Goal: Task Accomplishment & Management: Complete application form

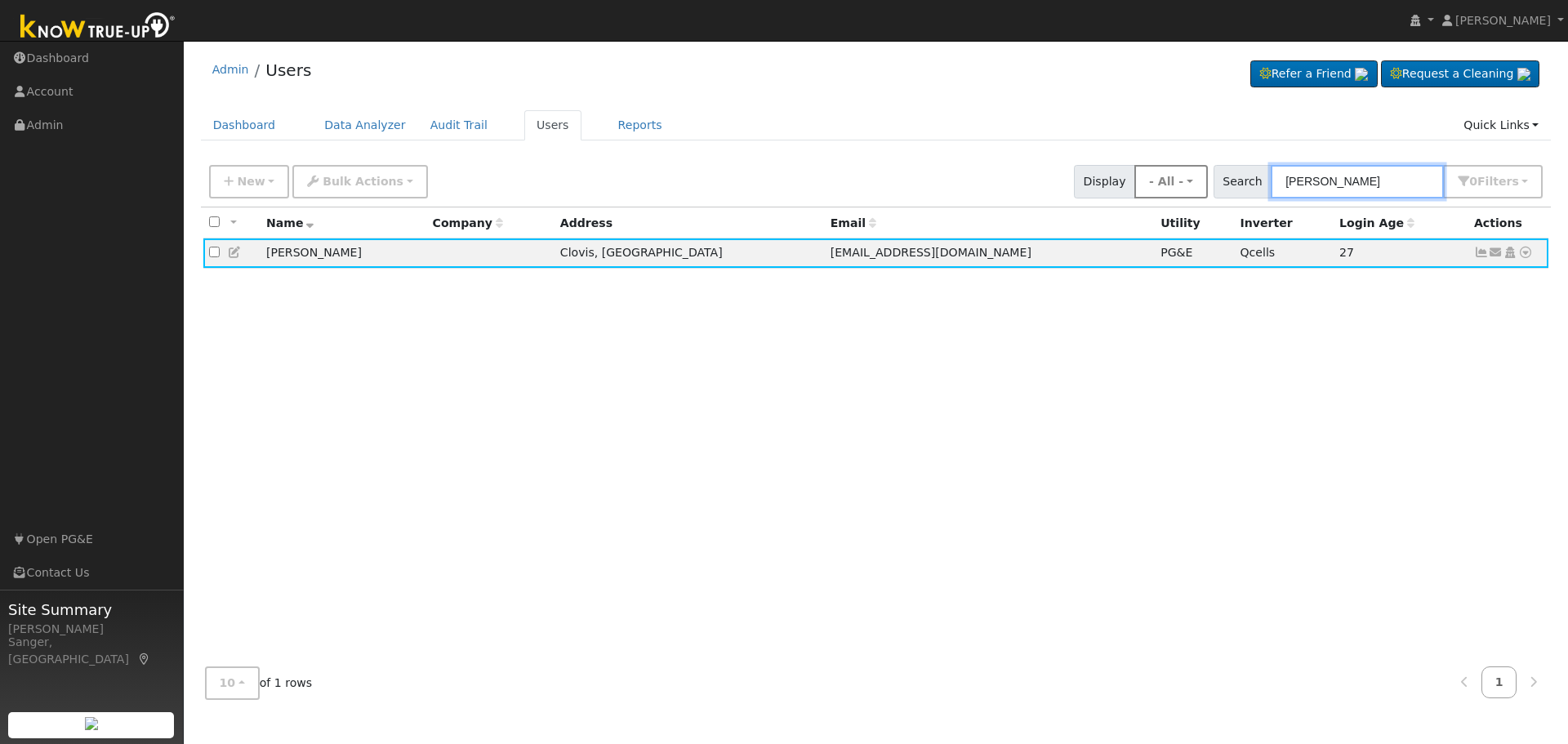
drag, startPoint x: 1347, startPoint y: 184, endPoint x: 1208, endPoint y: 189, distance: 139.1
click at [1208, 189] on div "New Add User Quick Add Quick Connect Quick Convert Lead Bulk Actions Send Email…" at bounding box center [876, 178] width 1341 height 40
paste input "[PERSON_NAME]"
type input "[PERSON_NAME]"
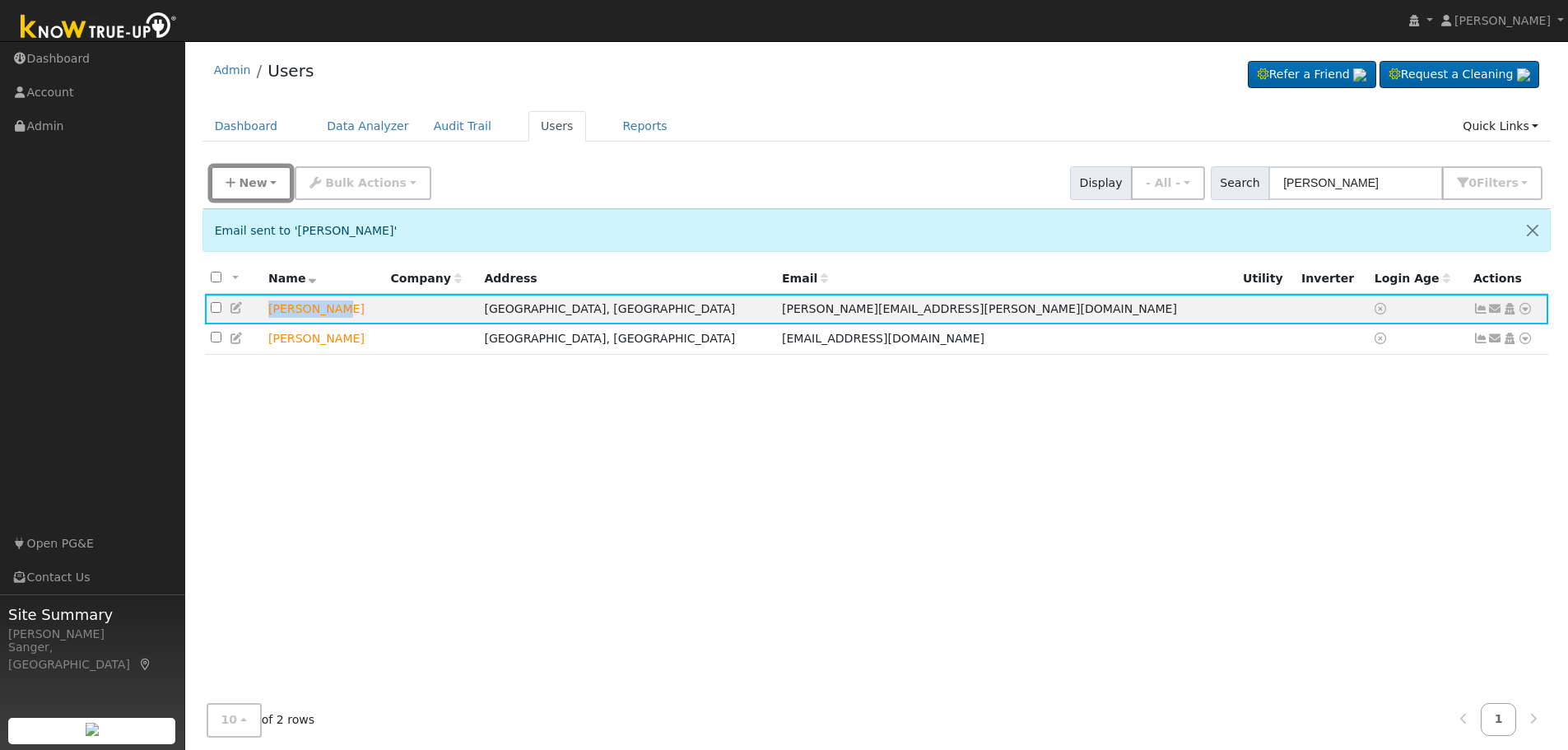
click at [249, 186] on span "New" at bounding box center [252, 183] width 28 height 14
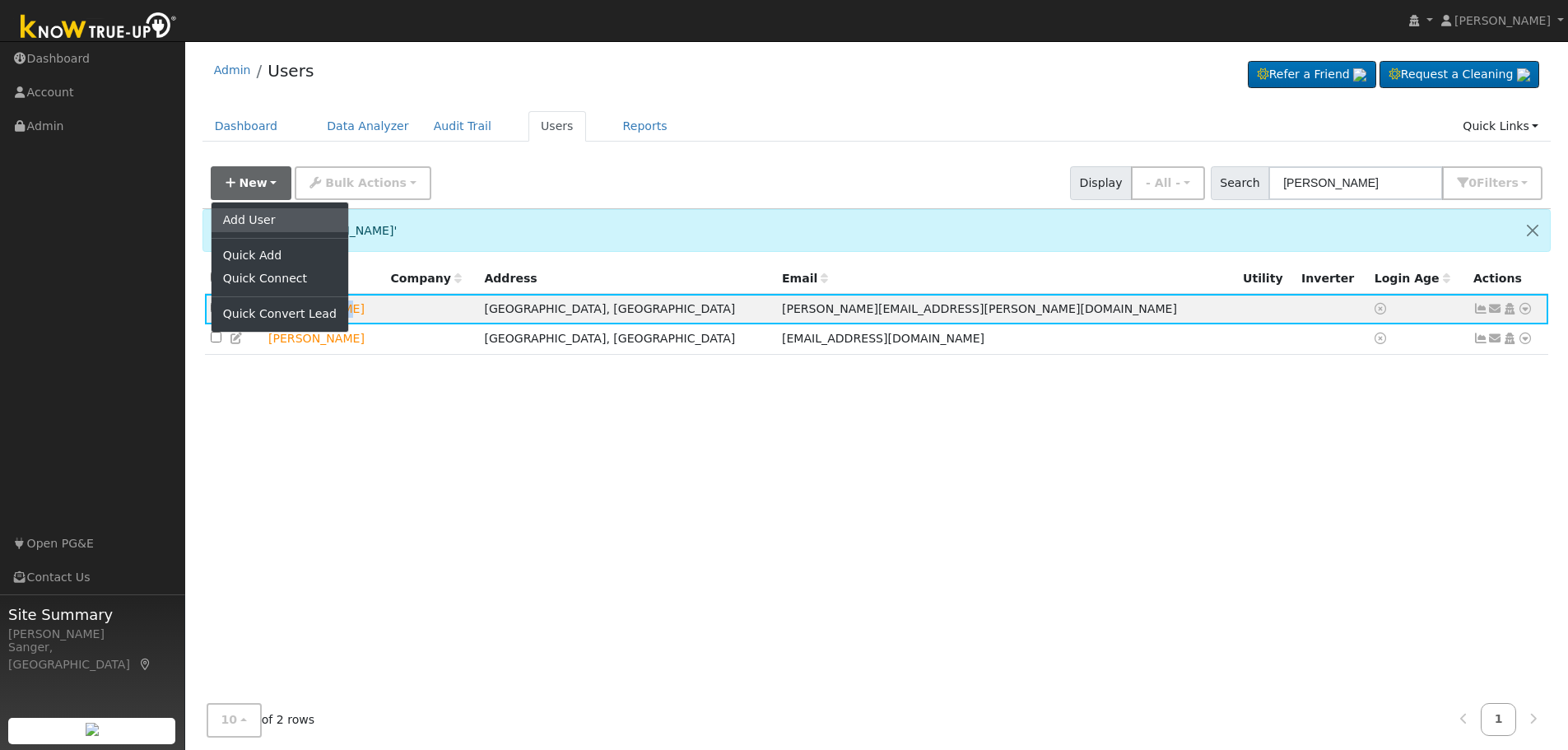
click at [266, 213] on link "Add User" at bounding box center [279, 219] width 137 height 23
checkbox input "false"
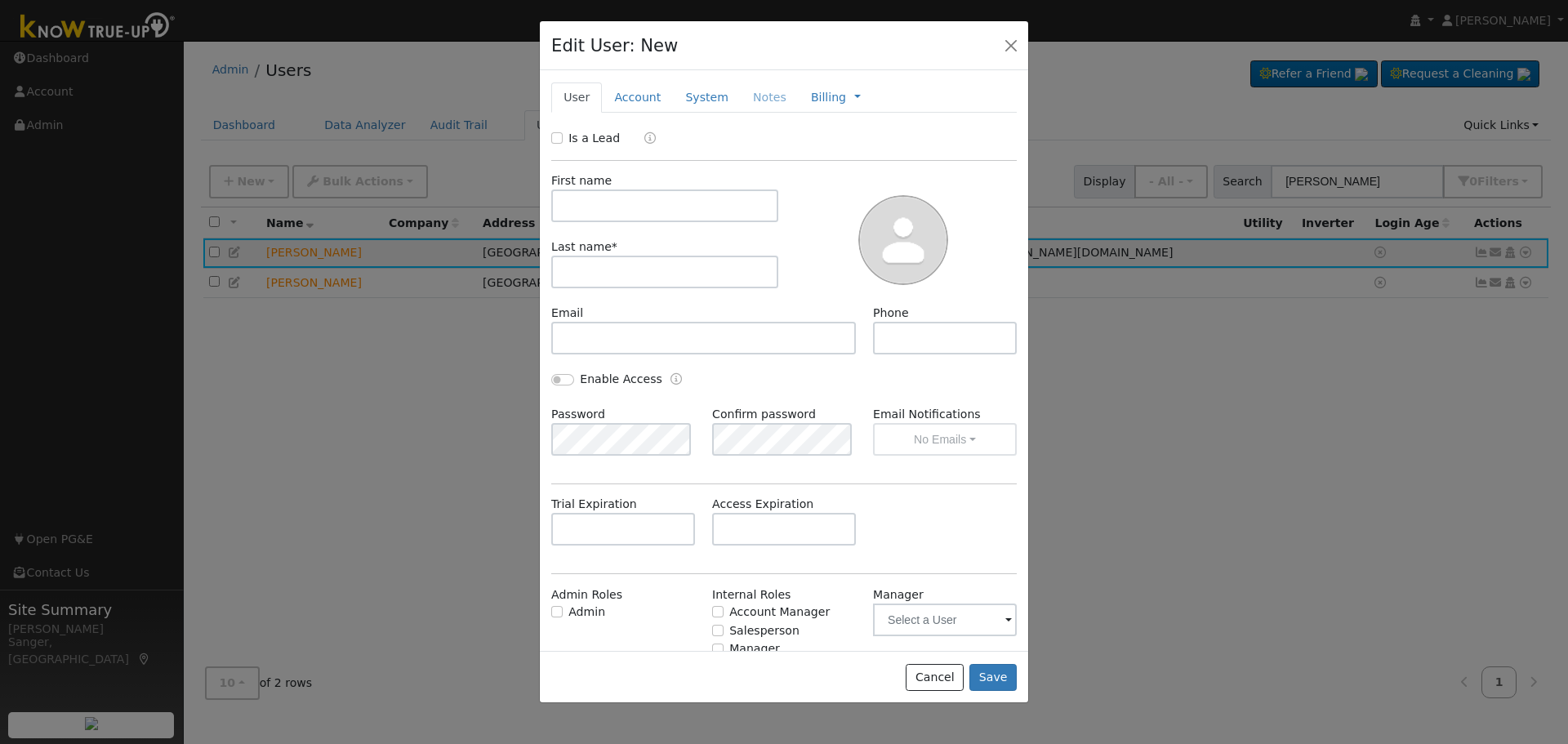
click at [575, 183] on label "First name" at bounding box center [582, 181] width 61 height 17
paste input "[PERSON_NAME]"
click at [587, 267] on input "[PERSON_NAME]" at bounding box center [665, 272] width 227 height 33
type input "[PERSON_NAME]"
click at [594, 215] on input "text" at bounding box center [665, 205] width 227 height 33
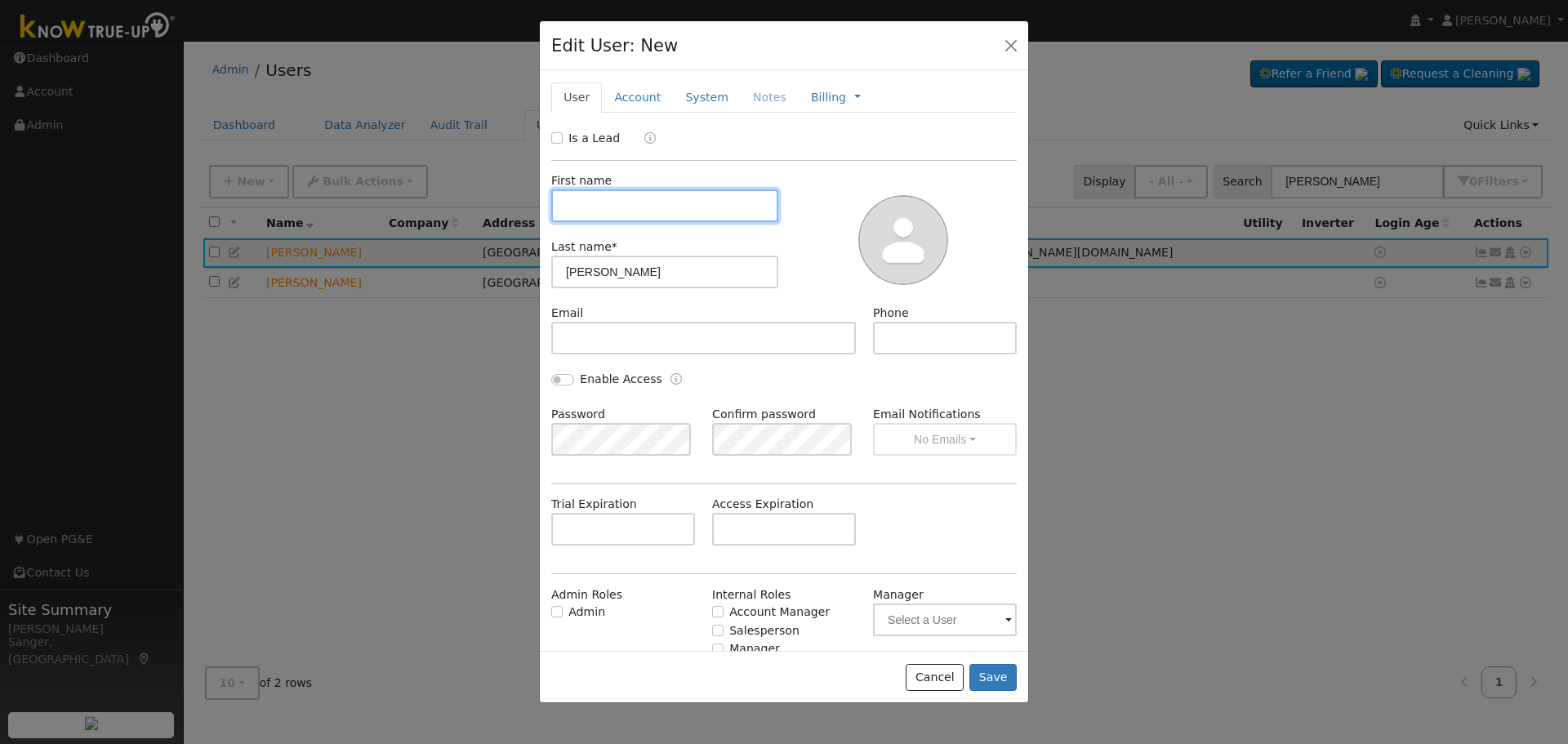
paste input "[PERSON_NAME]"
type input "[PERSON_NAME]"
click at [555, 137] on input "Is a Lead" at bounding box center [557, 138] width 12 height 12
checkbox input "true"
drag, startPoint x: 608, startPoint y: 210, endPoint x: 506, endPoint y: 212, distance: 102.0
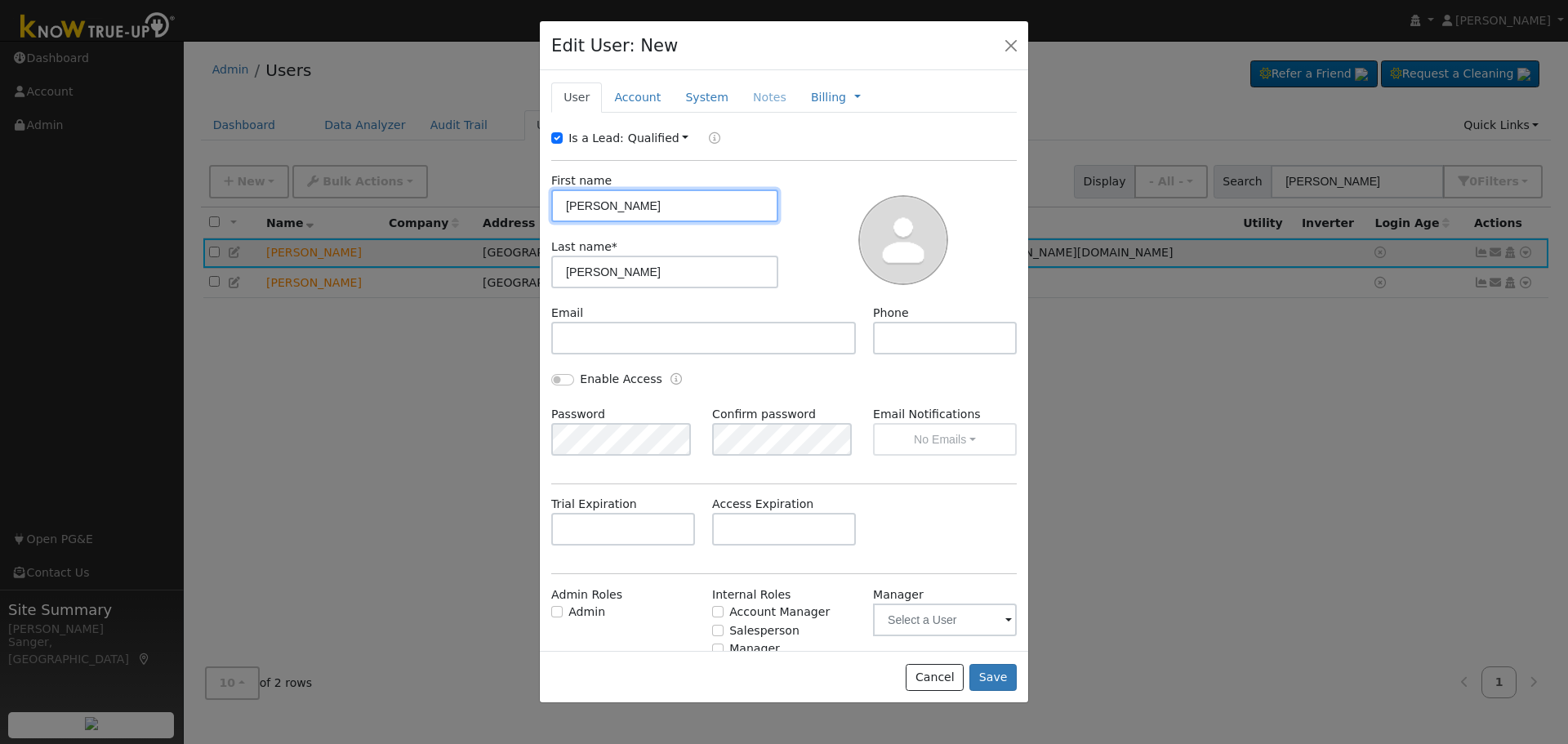
click at [0, 0] on div "Edit User: New Select an Ac... New Account Nickname Cancel Create Are you sure …" at bounding box center [0, 0] width 0 height 0
type input "[PERSON_NAME]"
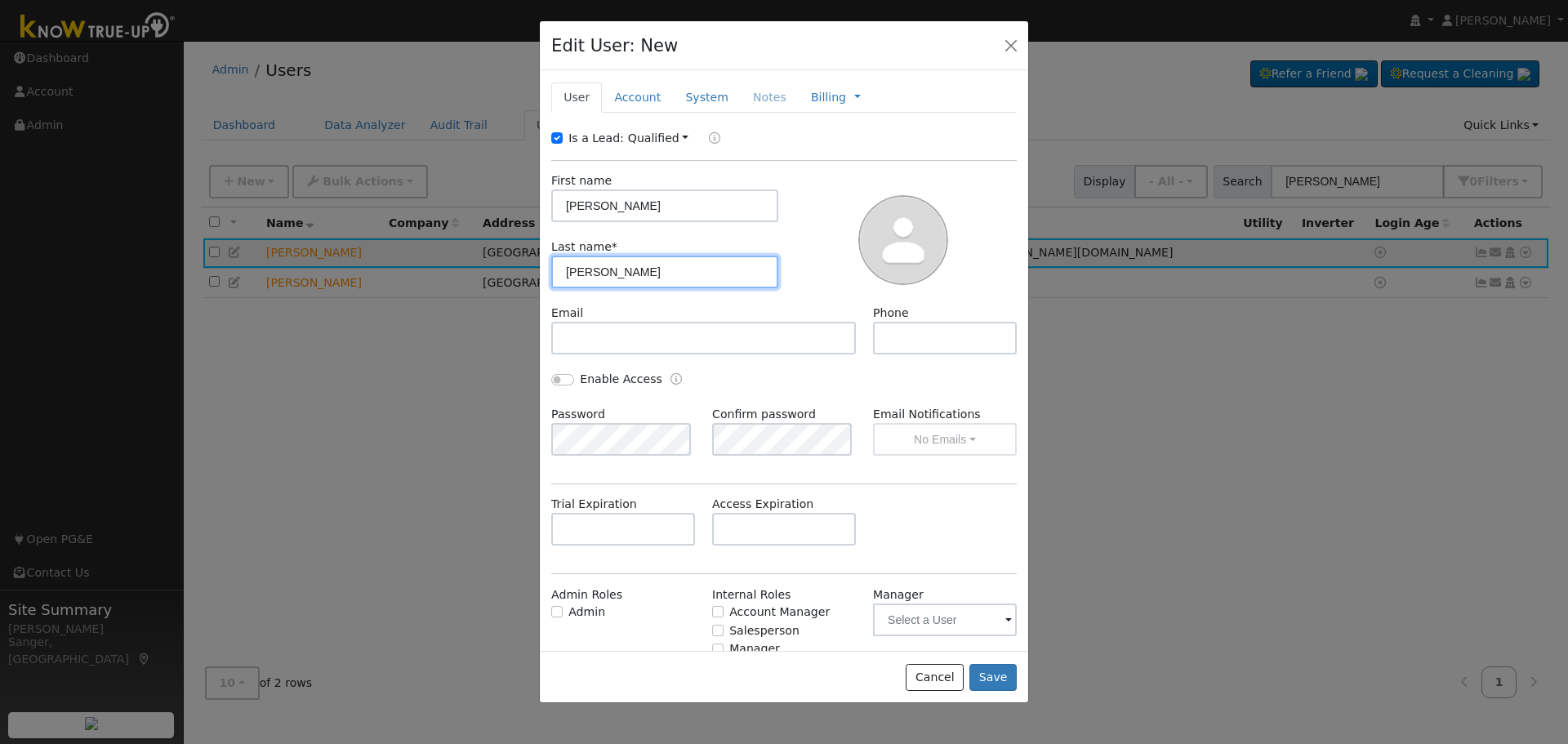
drag, startPoint x: 609, startPoint y: 268, endPoint x: 709, endPoint y: 269, distance: 100.0
click at [709, 269] on input "[PERSON_NAME]" at bounding box center [665, 272] width 227 height 33
type input "[PERSON_NAME]"
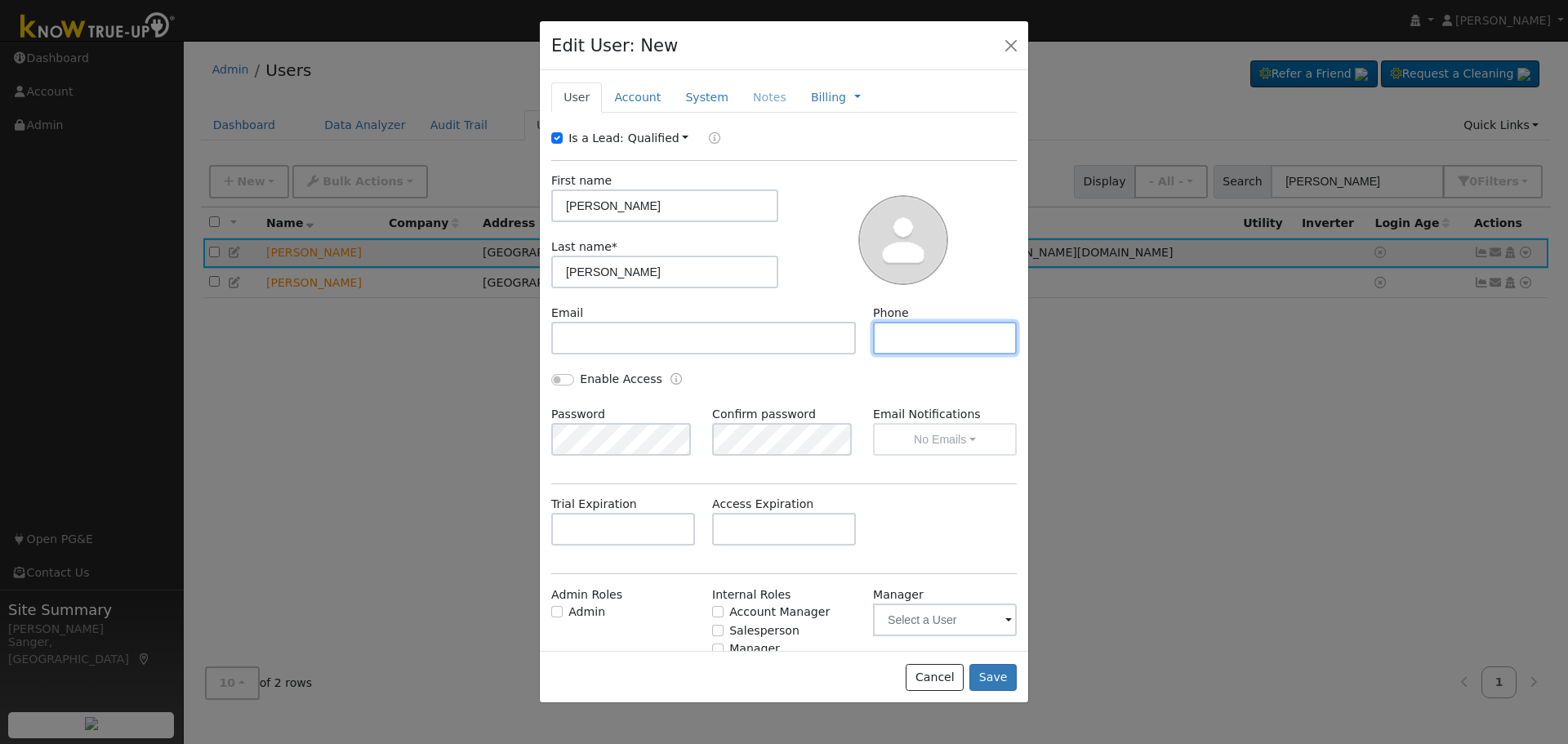
click at [921, 337] on input "text" at bounding box center [945, 337] width 144 height 33
paste input "[PHONE_NUMBER]"
type input "[PHONE_NUMBER]"
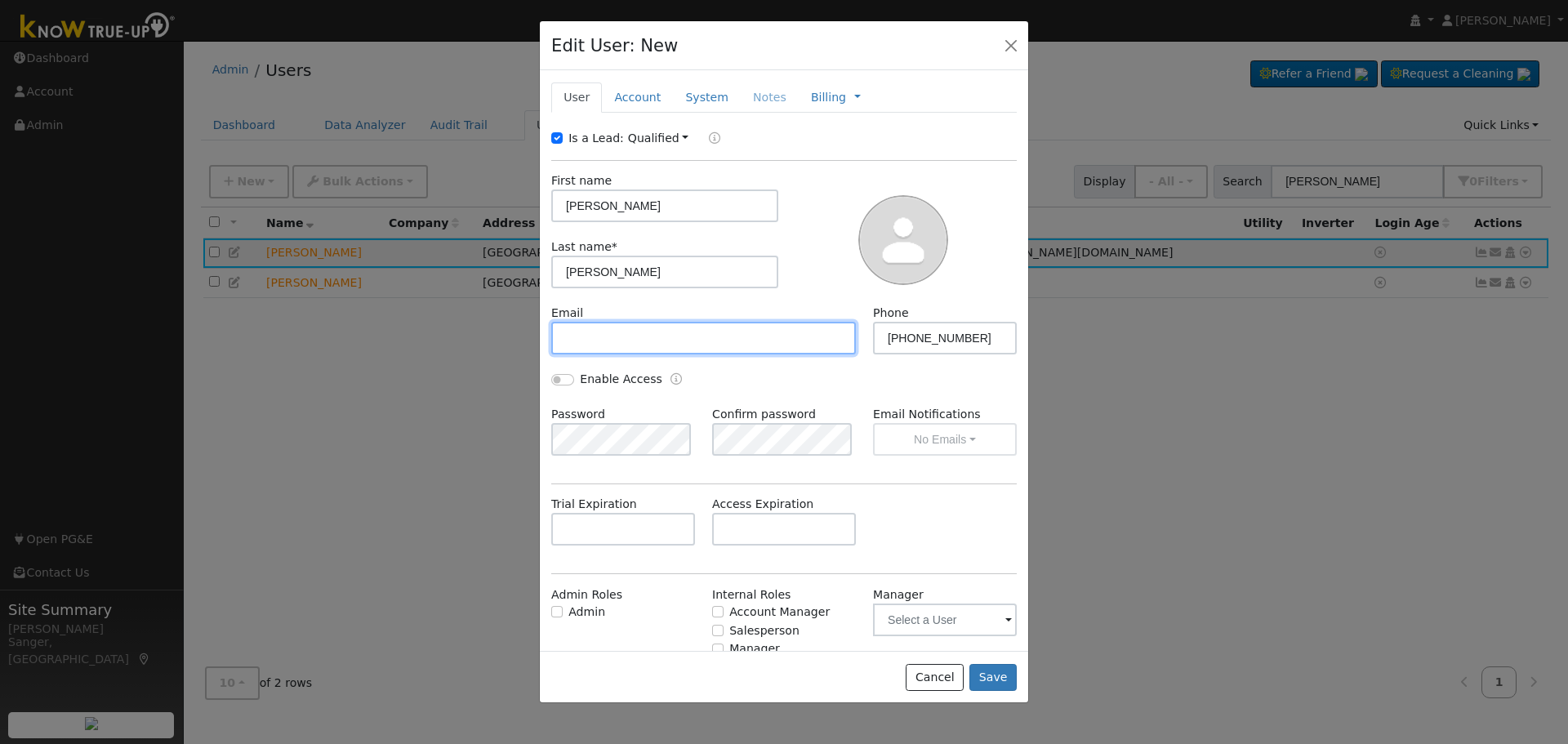
click at [632, 333] on input "text" at bounding box center [704, 337] width 305 height 33
paste input "[EMAIL_ADDRESS][DOMAIN_NAME]"
type input "[EMAIL_ADDRESS][DOMAIN_NAME]"
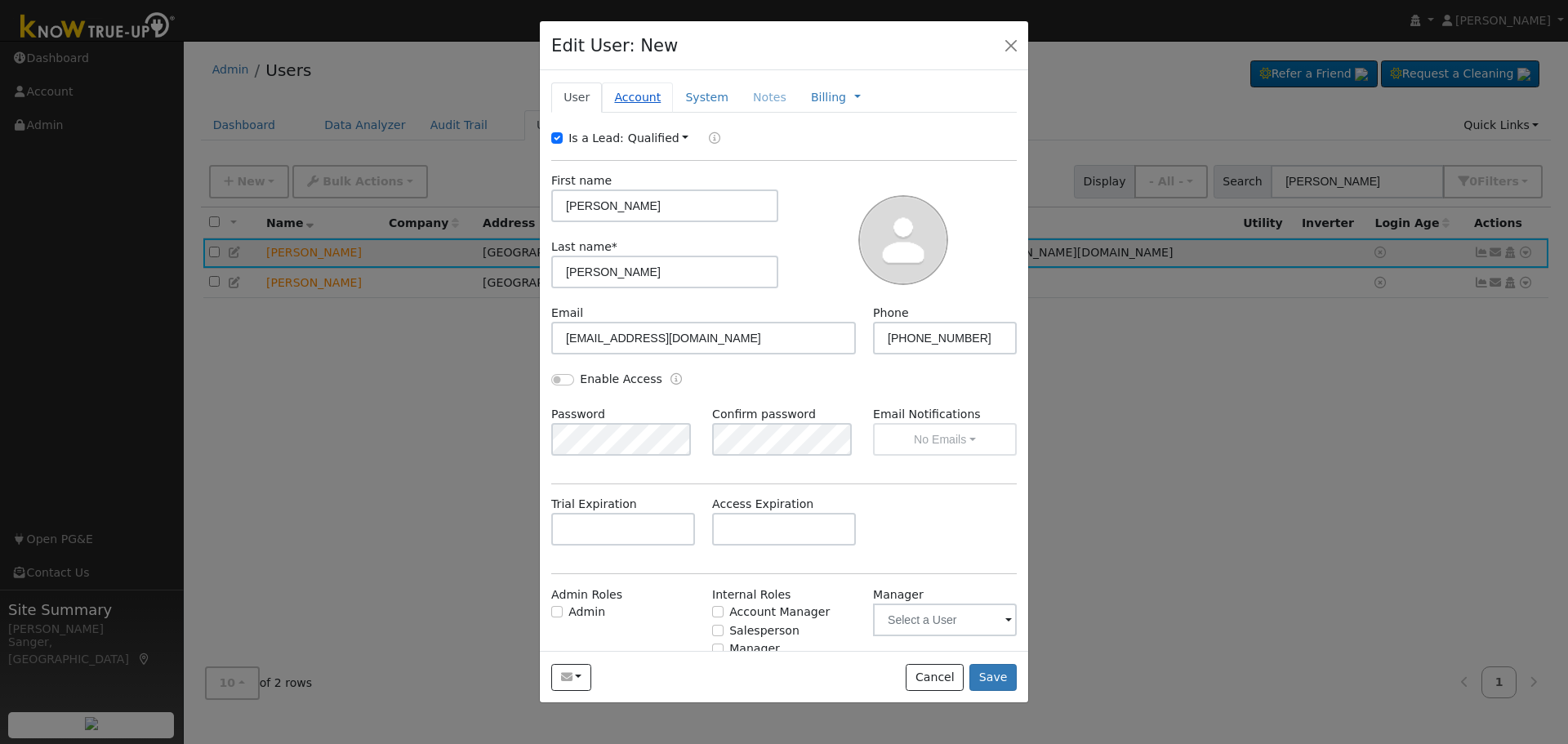
click at [632, 99] on link "Account" at bounding box center [637, 98] width 71 height 30
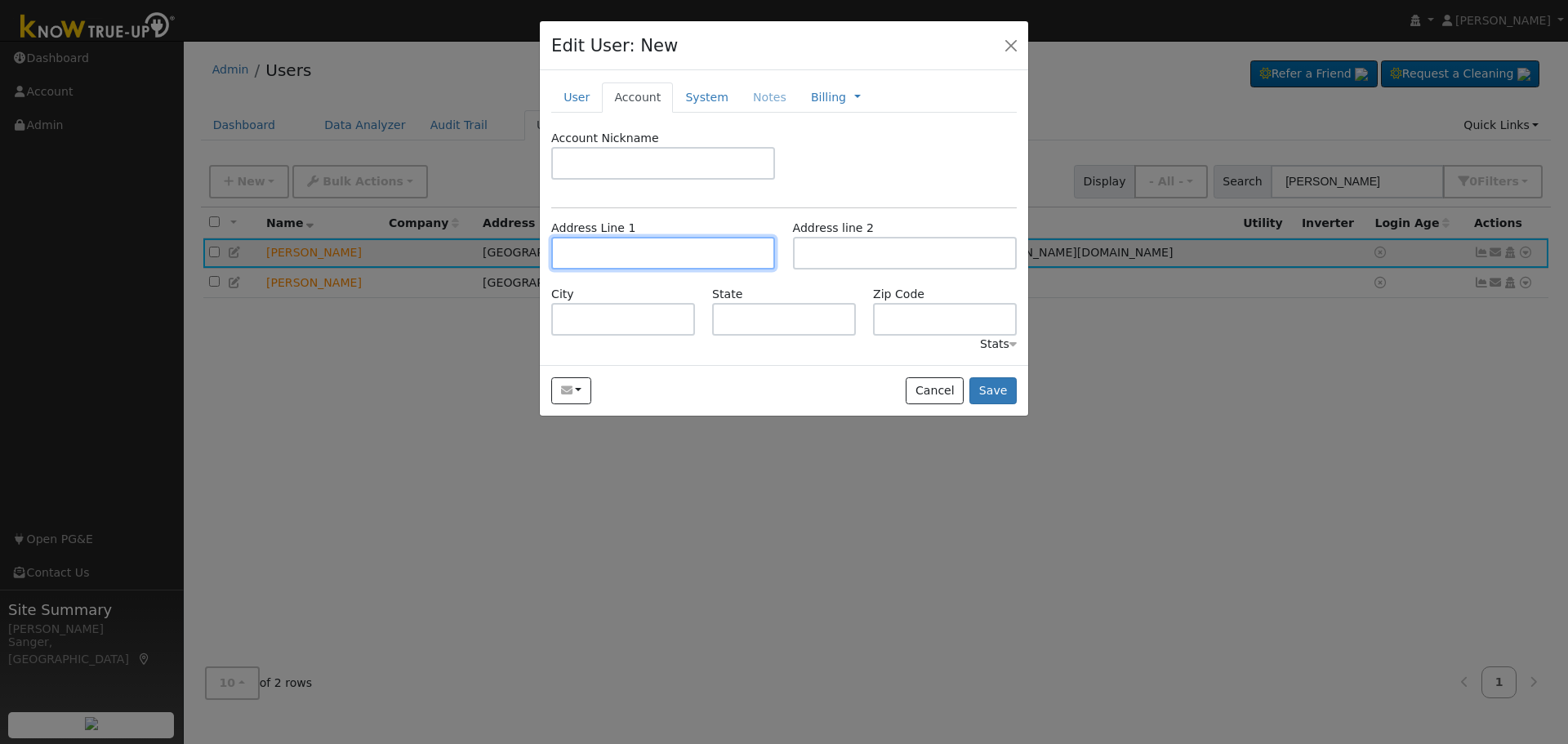
click at [592, 246] on input "text" at bounding box center [664, 252] width 224 height 33
paste input "[STREET_ADDRESS]"
type input "[STREET_ADDRESS]"
type input "Clovis"
type input "CA"
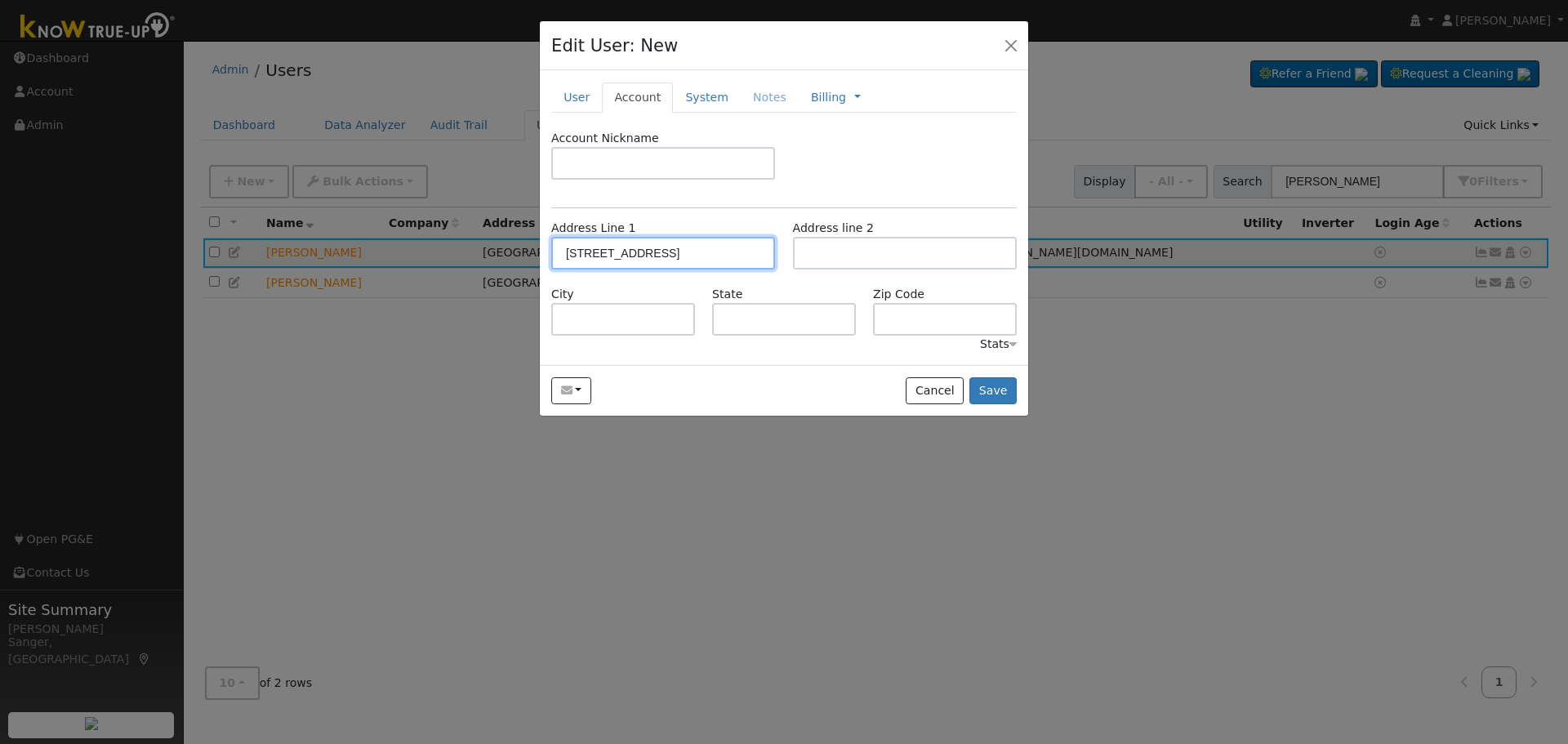
type input "93619"
click at [1003, 391] on button "Save" at bounding box center [993, 391] width 47 height 28
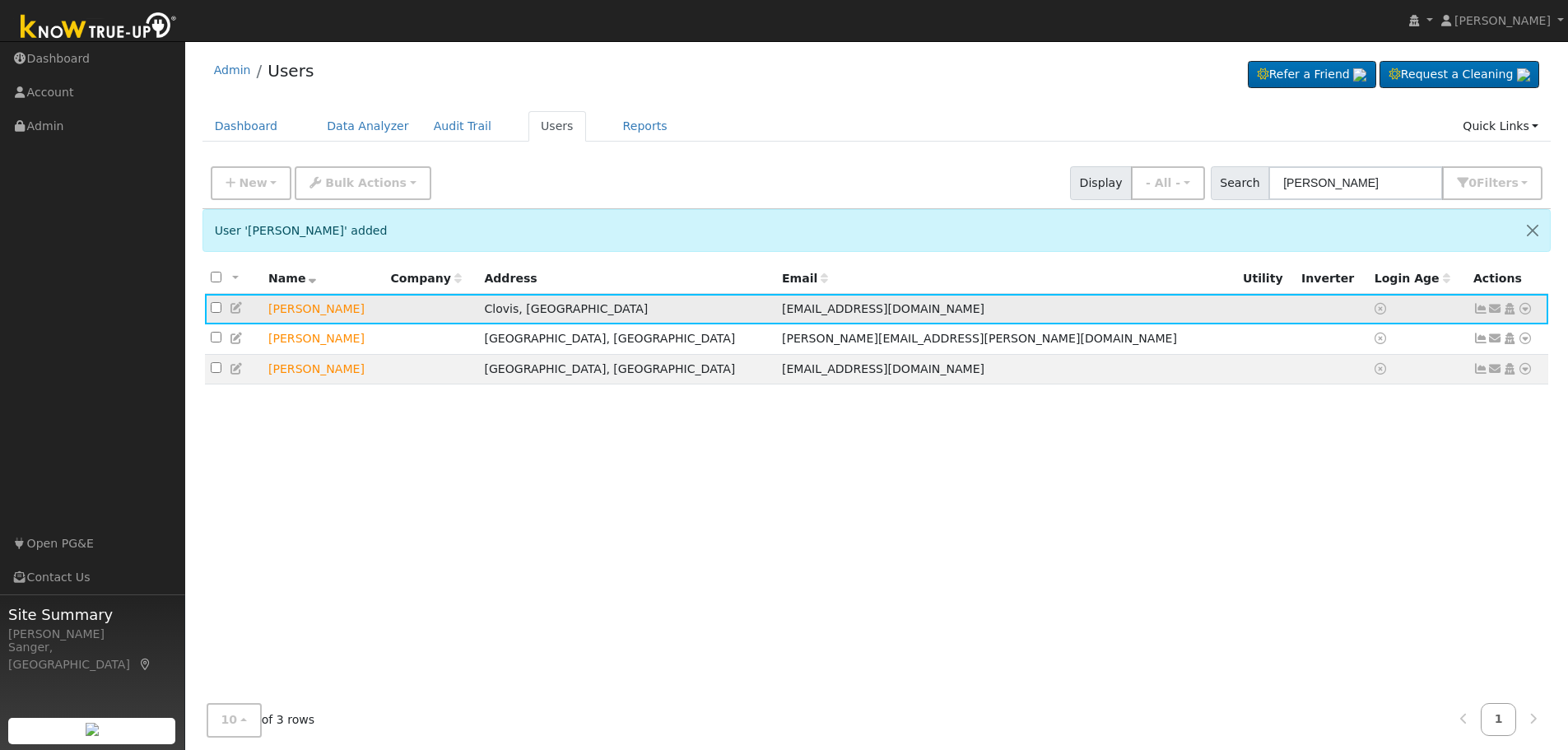
click at [1493, 308] on icon at bounding box center [1495, 309] width 14 height 12
click at [1408, 339] on link "Send Email..." at bounding box center [1443, 337] width 115 height 23
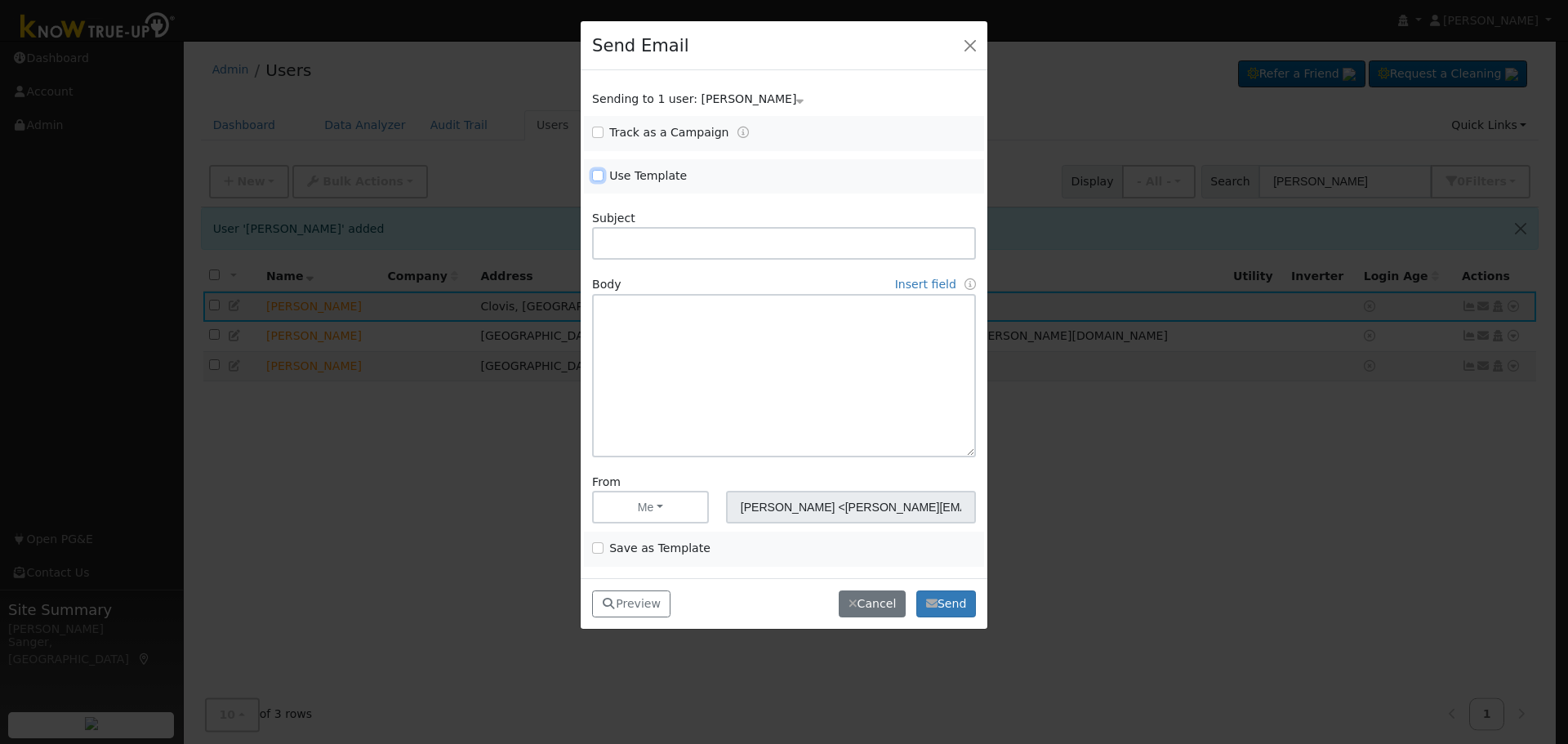
click at [597, 173] on input "Use Template" at bounding box center [598, 176] width 12 height 12
checkbox input "true"
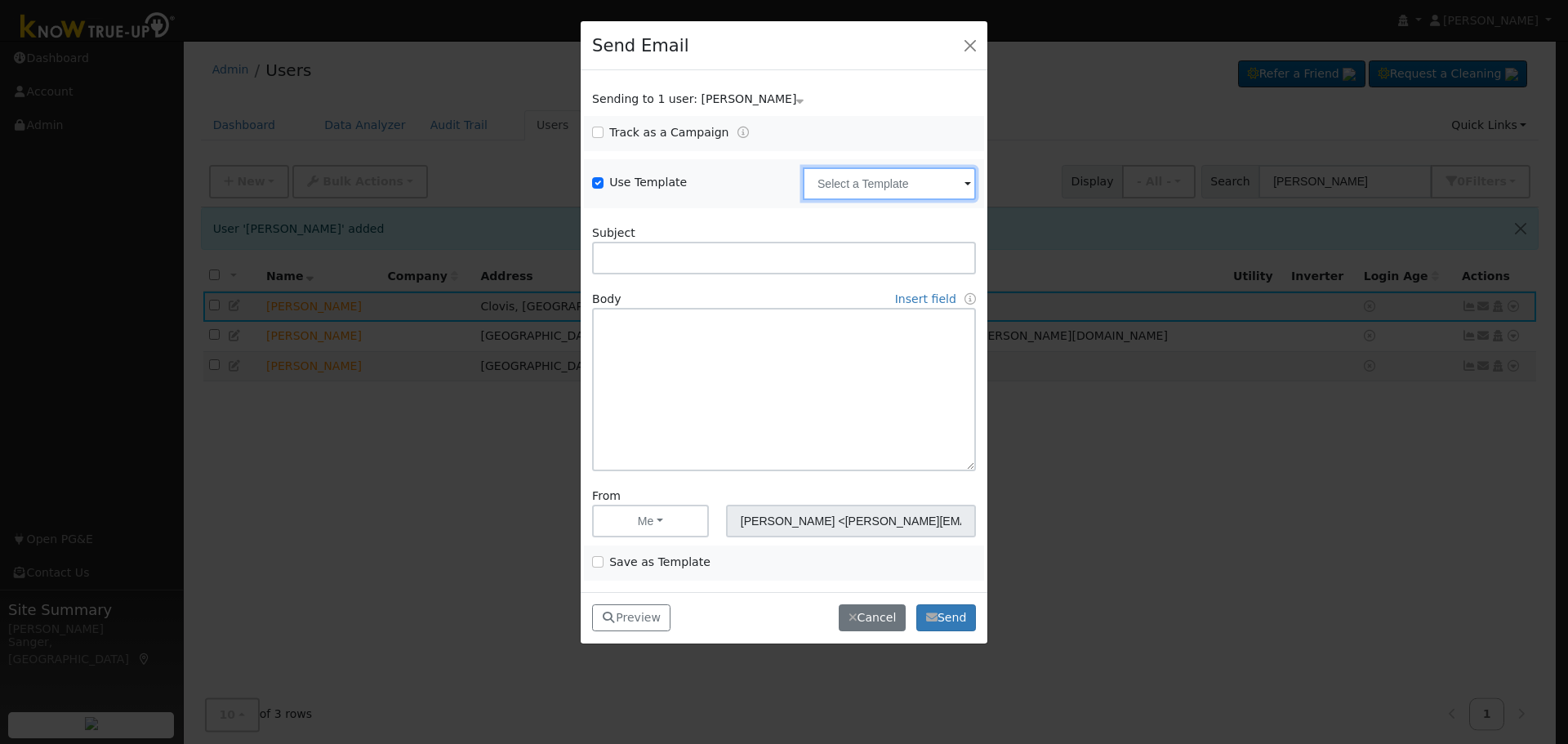
click at [911, 188] on input "text" at bounding box center [889, 183] width 173 height 33
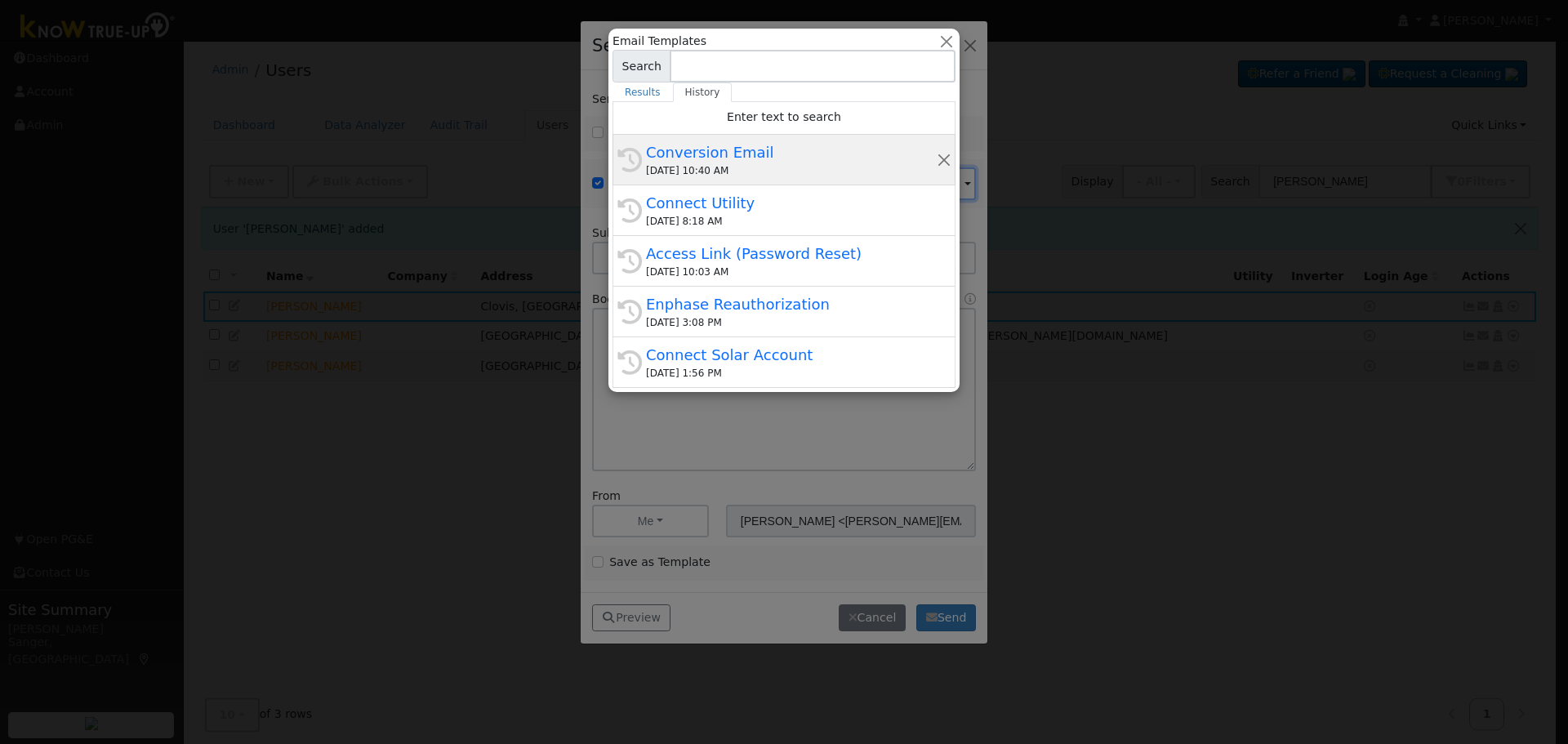
click at [765, 151] on div "Conversion Email" at bounding box center [791, 152] width 291 height 22
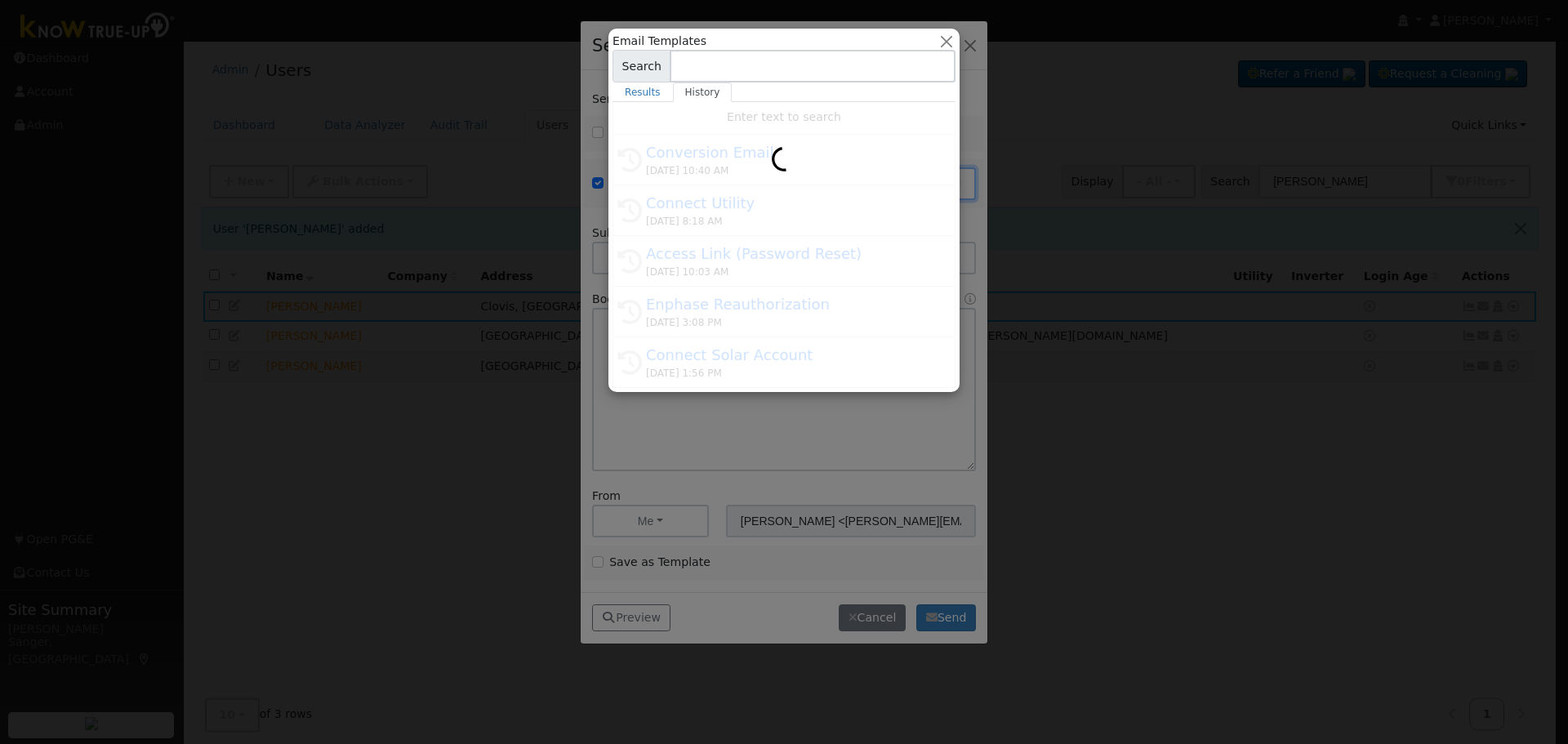
type input "Conversion Email"
type input "Connect Your Utility Account"
type textarea "Dear {user_fname}, The first step is to connect your electric utility account. …"
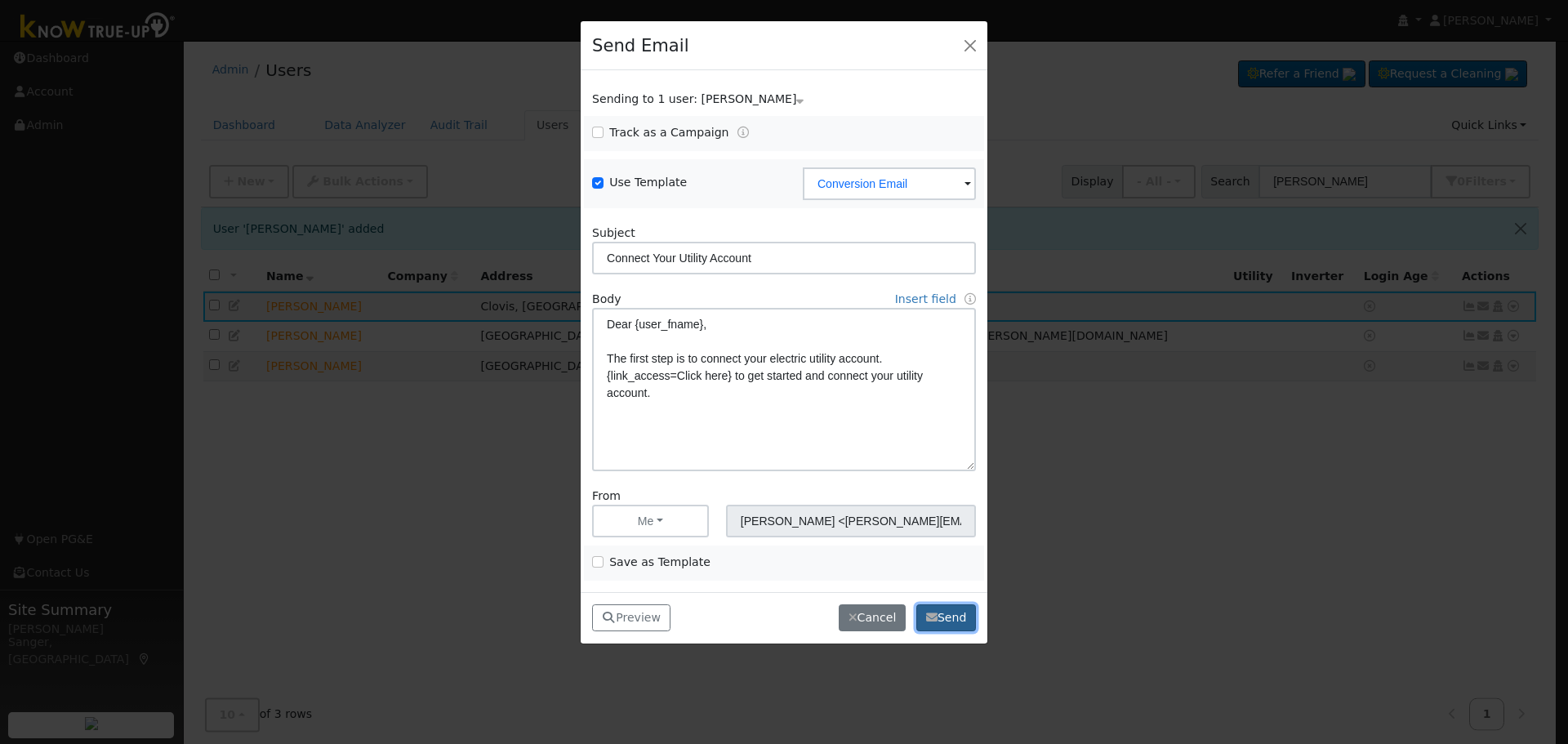
click at [948, 624] on button "Send" at bounding box center [946, 618] width 60 height 28
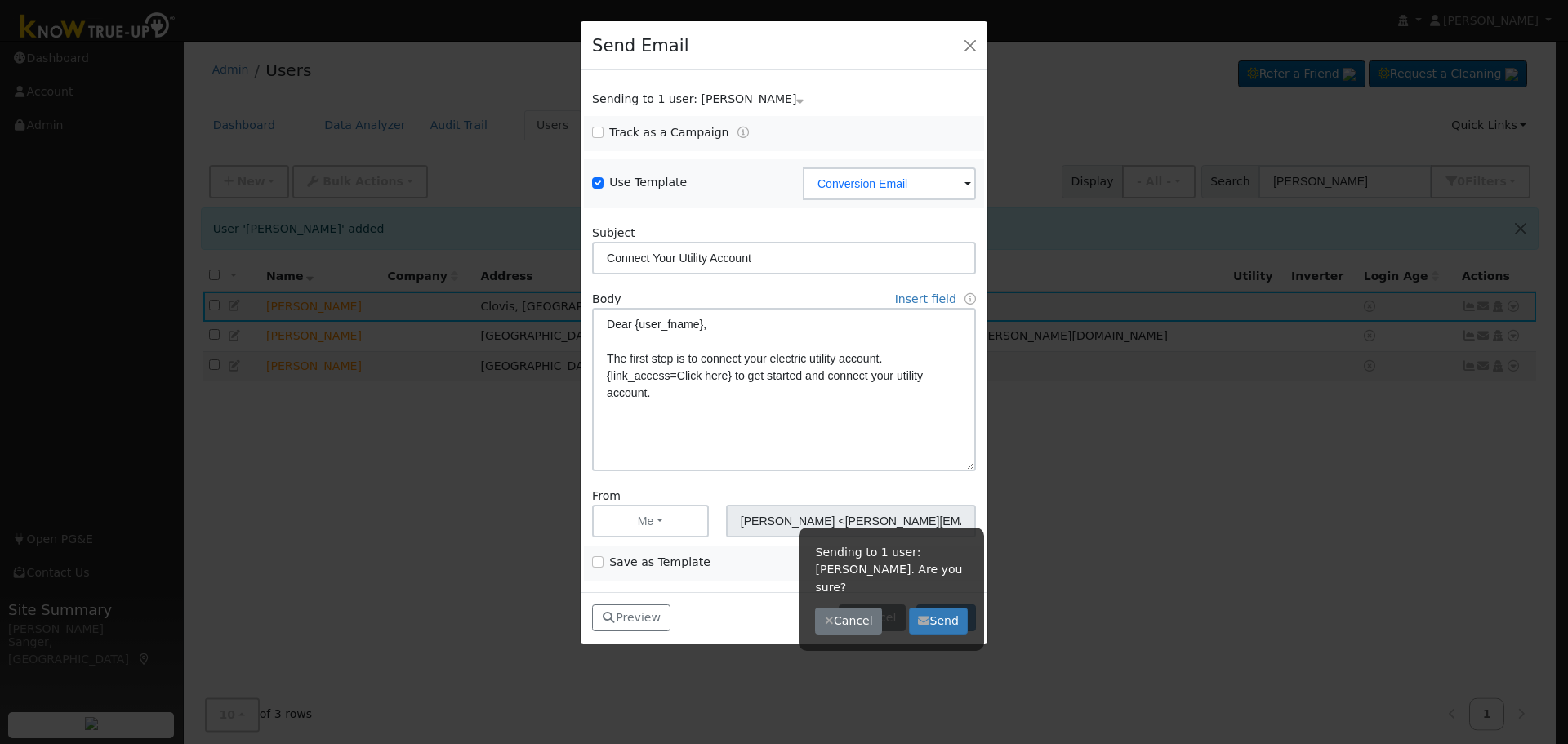
click at [947, 618] on div "Sending to 1 user: [PERSON_NAME]. Are you sure? Cancel Send" at bounding box center [892, 589] width 185 height 123
click at [936, 608] on button "Send" at bounding box center [938, 621] width 60 height 28
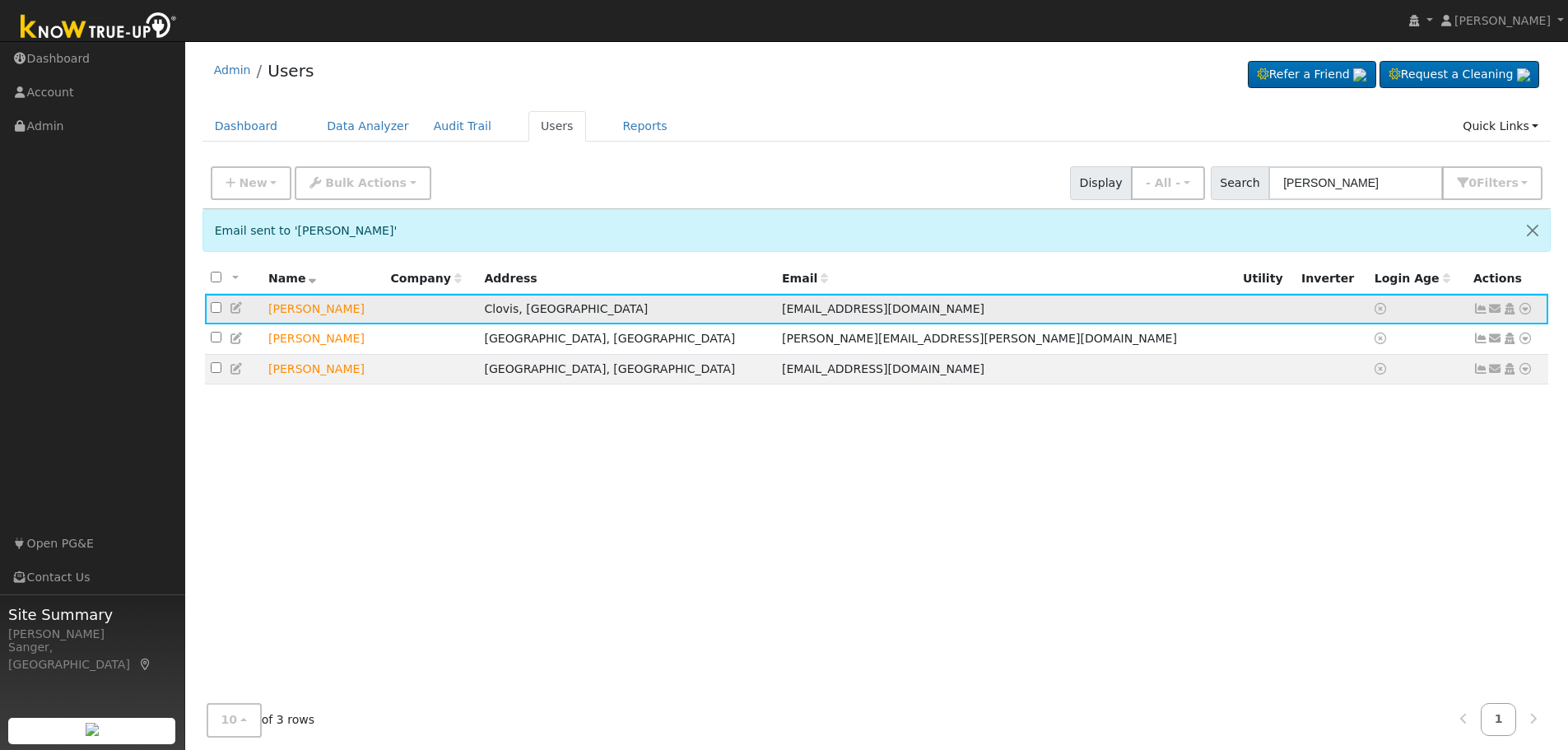
click at [1494, 308] on icon at bounding box center [1495, 309] width 14 height 12
click at [1410, 336] on link "Send Email..." at bounding box center [1443, 337] width 115 height 23
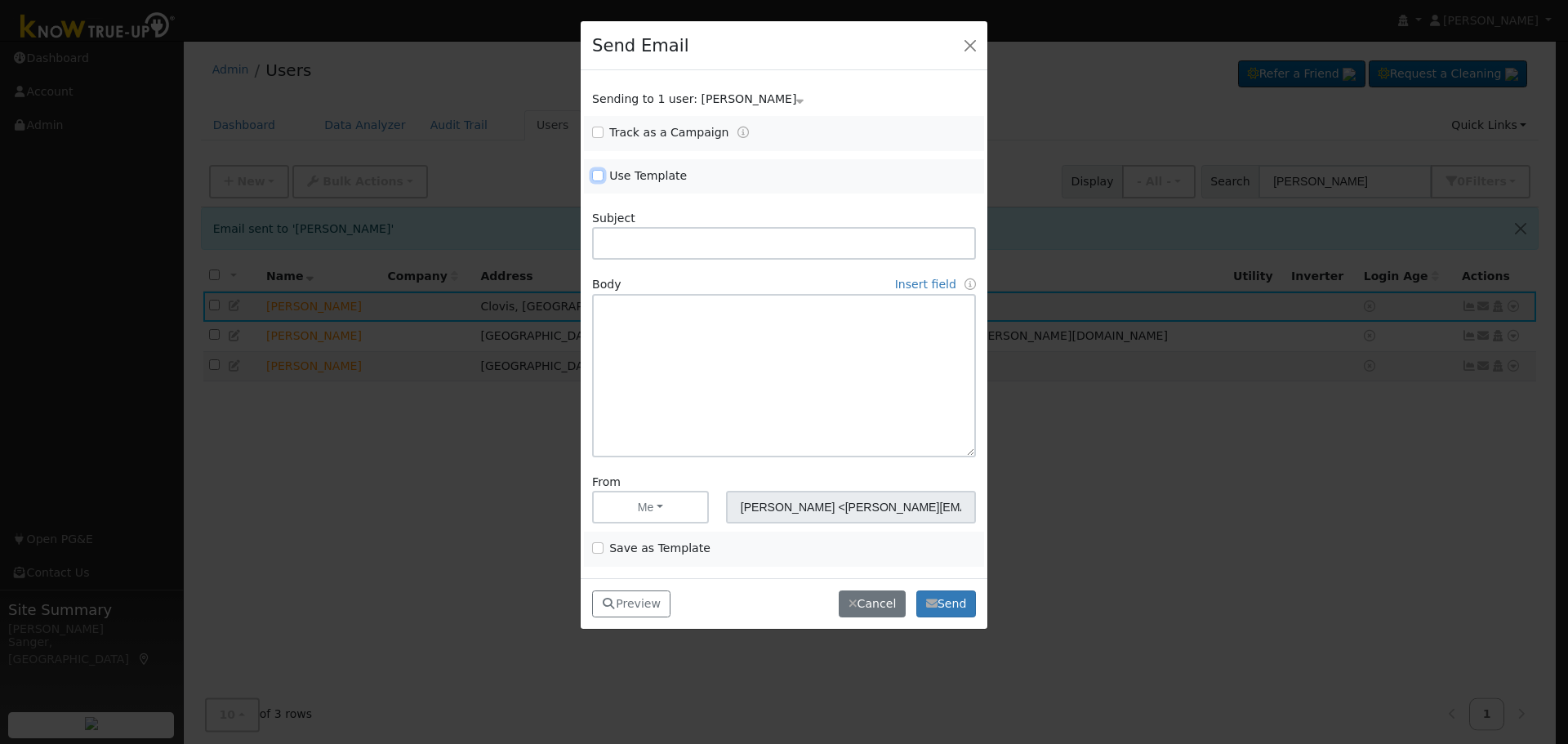
click at [595, 172] on input "Use Template" at bounding box center [598, 176] width 12 height 12
checkbox input "true"
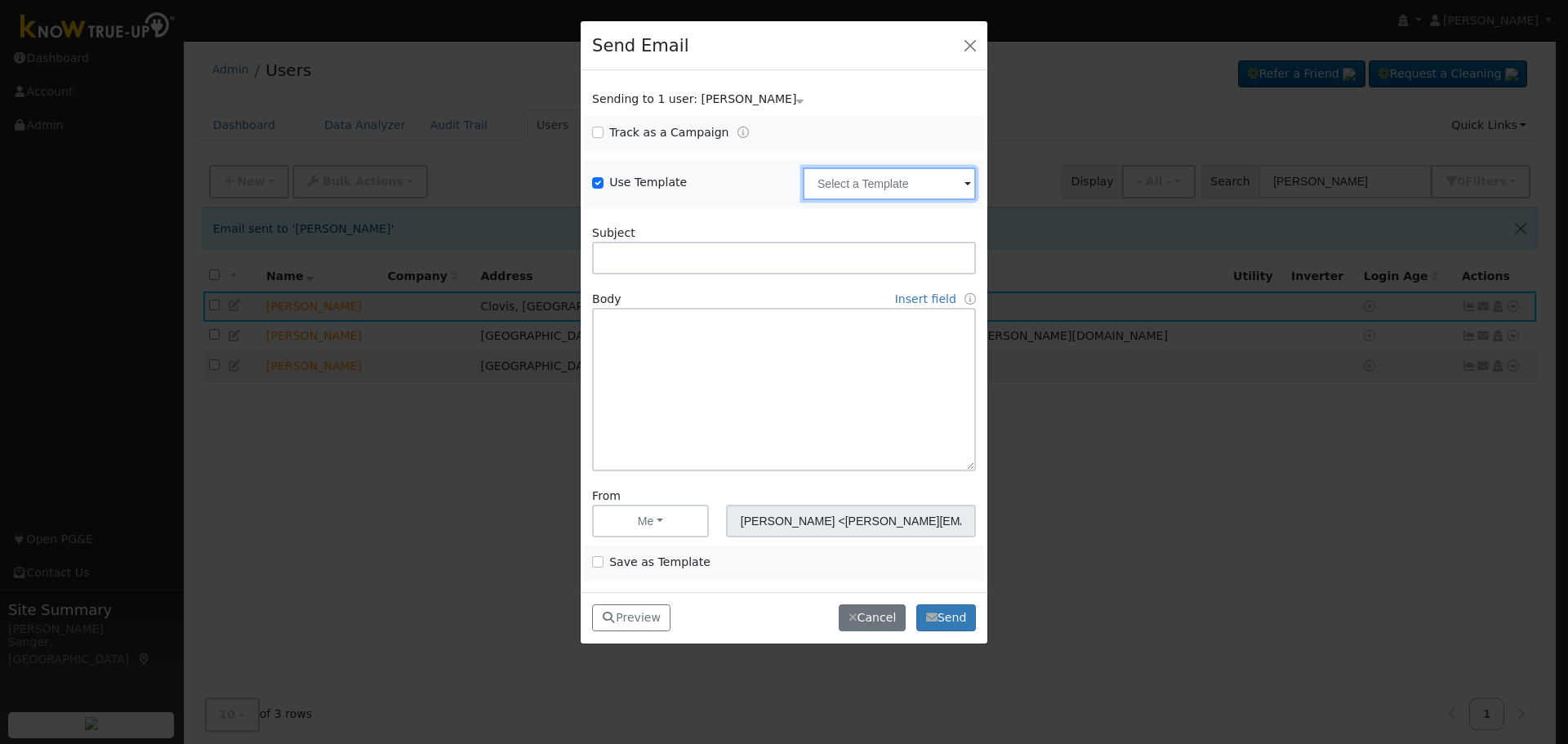
click at [894, 171] on input "text" at bounding box center [889, 183] width 173 height 33
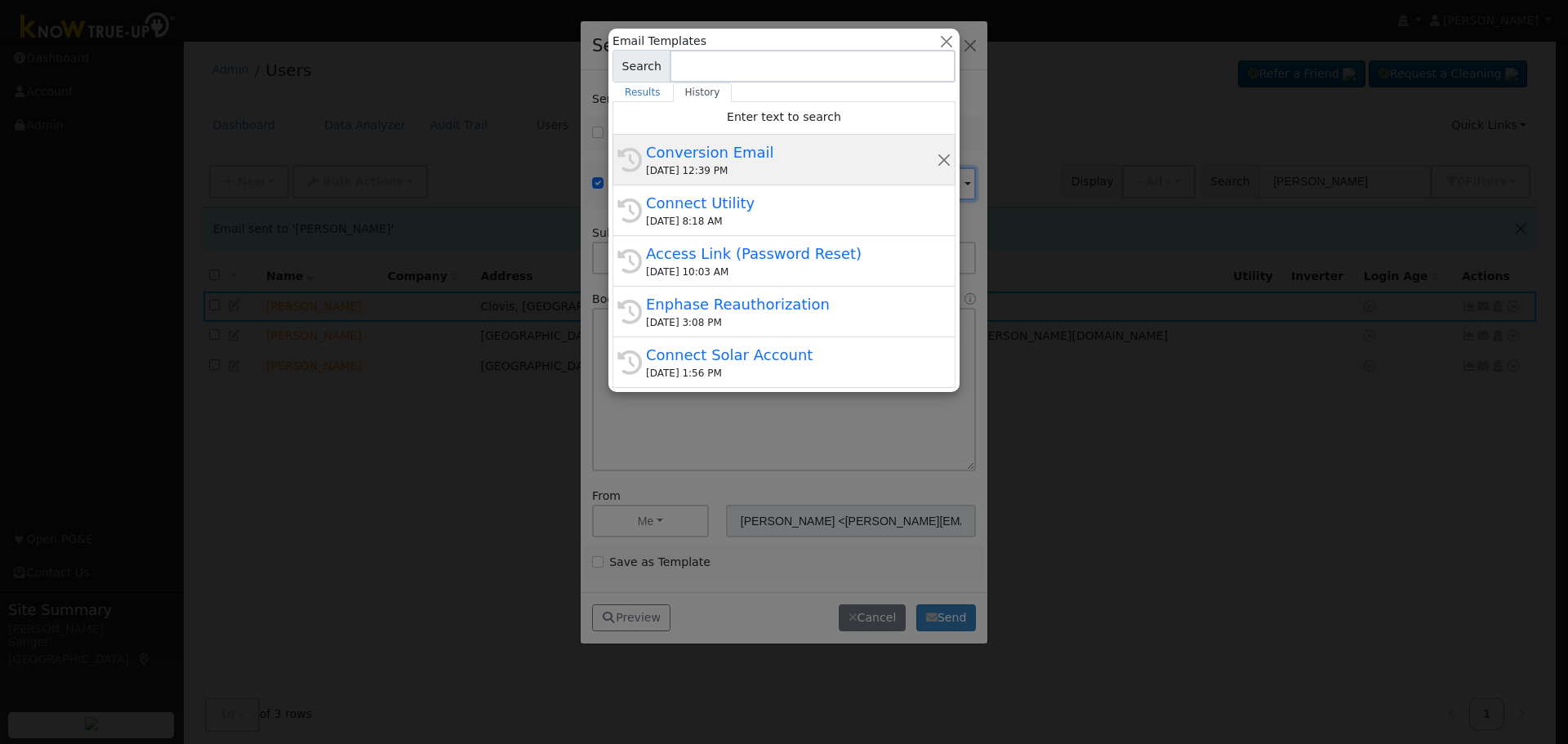
click at [770, 149] on div "Conversion Email" at bounding box center [791, 152] width 291 height 22
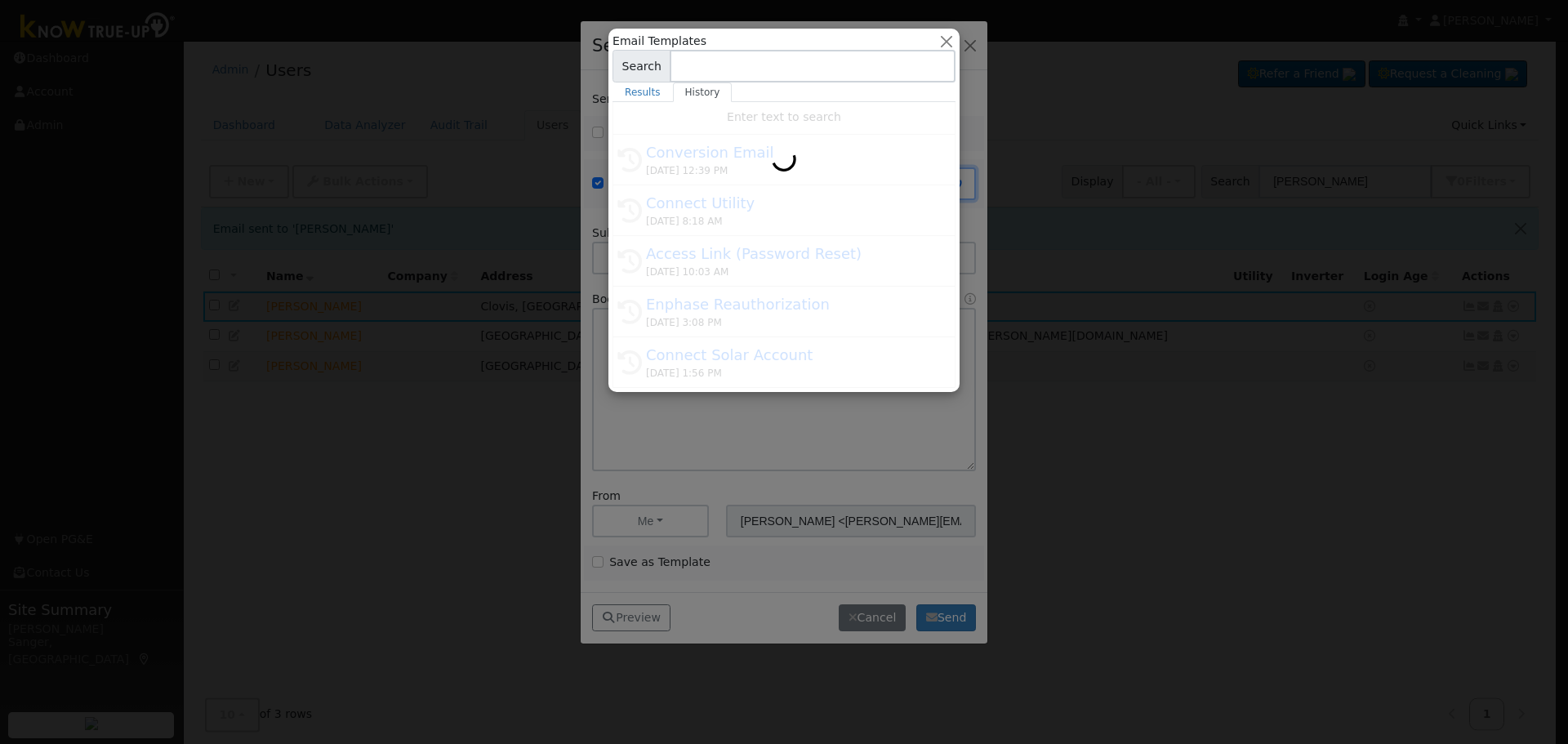
type input "Conversion Email"
type input "Connect Your Utility Account"
type textarea "Dear {user_fname}, The first step is to connect your electric utility account. …"
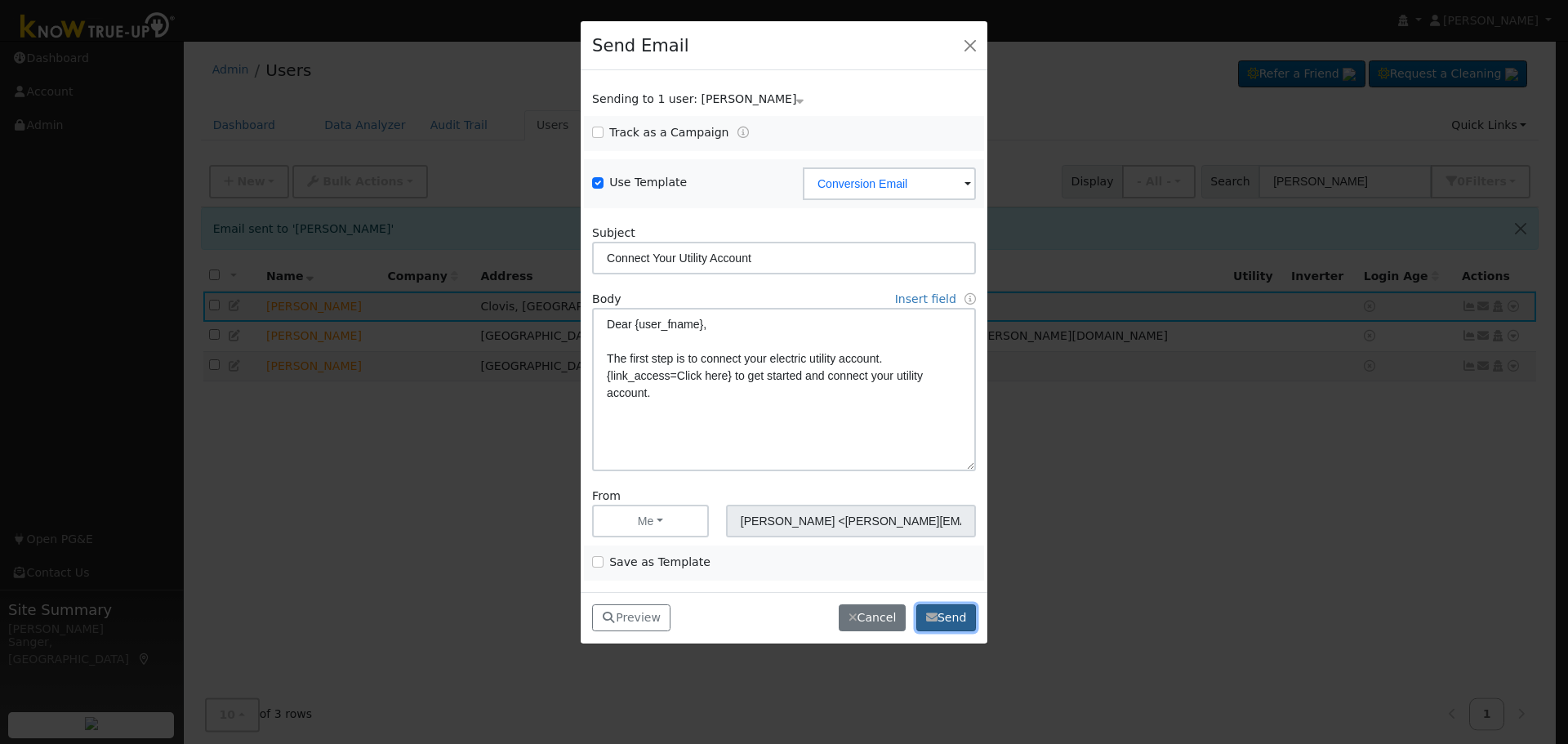
click at [952, 608] on button "Send" at bounding box center [946, 618] width 60 height 28
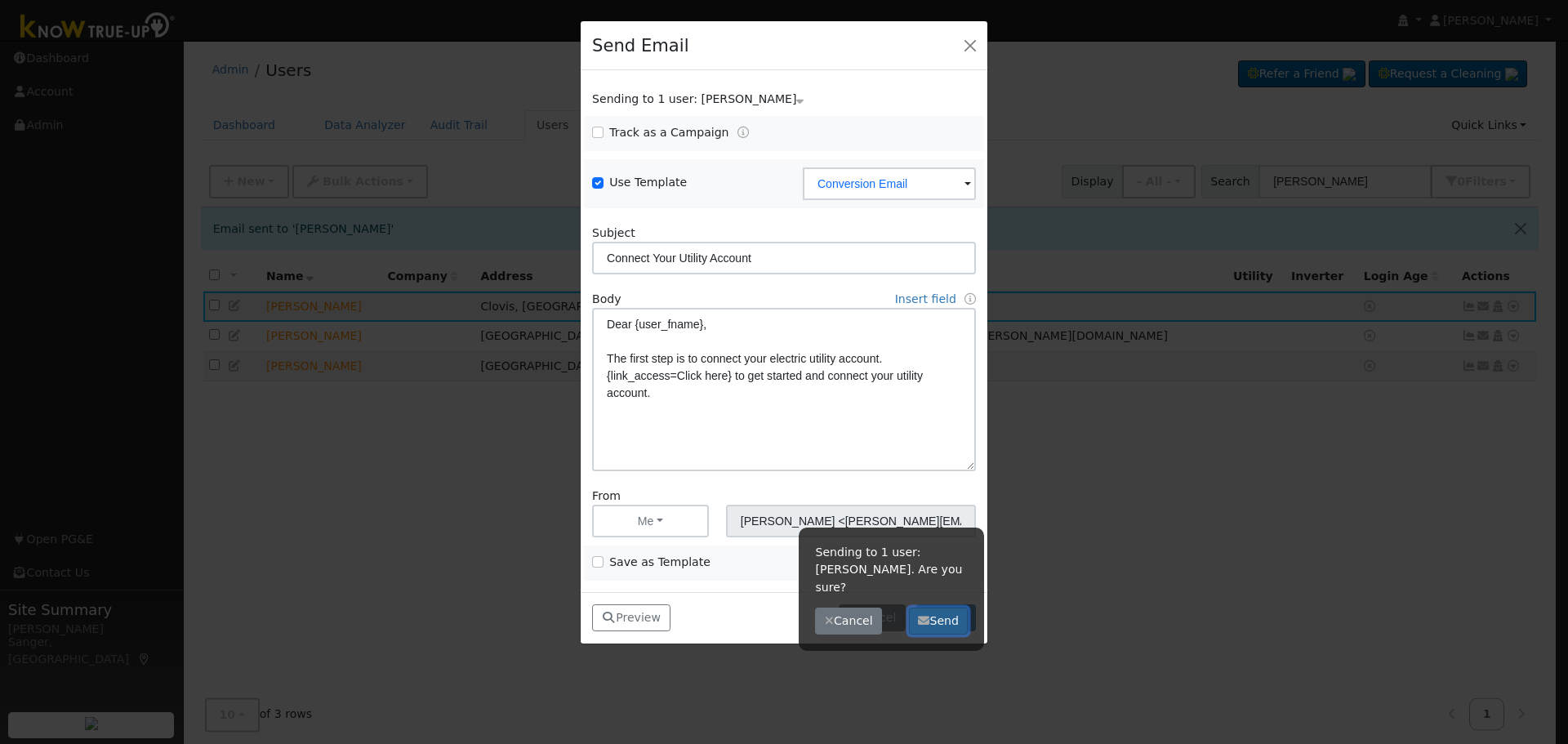
click at [941, 608] on button "Send" at bounding box center [938, 621] width 60 height 28
